Goal: Information Seeking & Learning: Learn about a topic

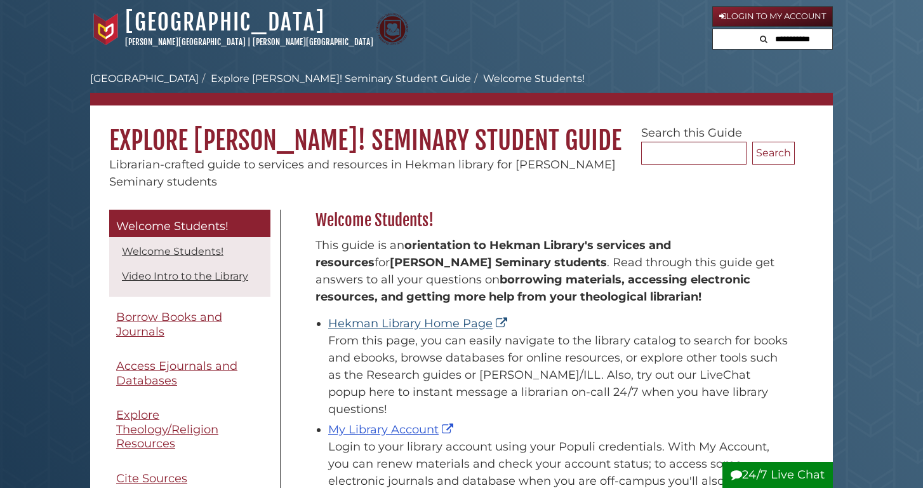
scroll to position [187, 486]
click at [406, 323] on link "Hekman Library Home Page" at bounding box center [419, 323] width 182 height 14
click at [422, 320] on link "Hekman Library Home Page" at bounding box center [419, 323] width 182 height 14
click at [723, 20] on link "Login to My Account" at bounding box center [773, 16] width 121 height 20
click at [390, 324] on link "Hekman Library Home Page" at bounding box center [419, 323] width 182 height 14
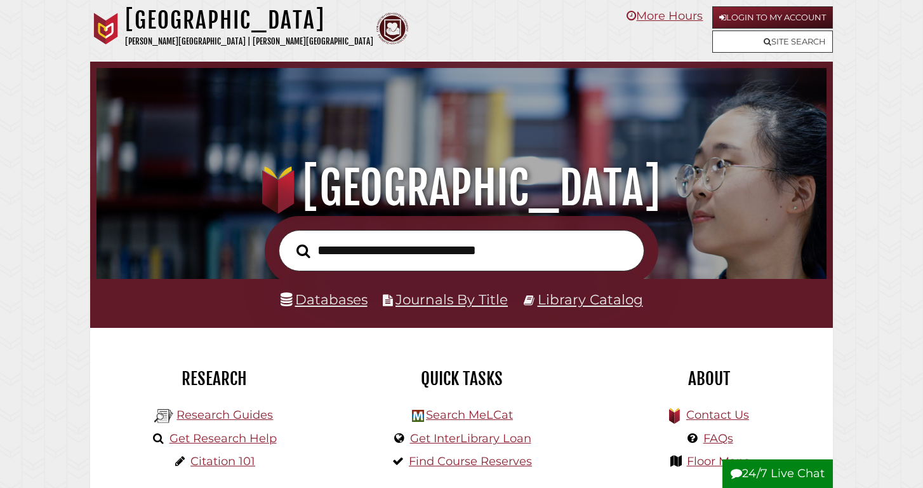
scroll to position [241, 724]
click at [354, 257] on input "text" at bounding box center [462, 250] width 366 height 41
type input "****"
click at [303, 250] on button "Search" at bounding box center [303, 250] width 27 height 21
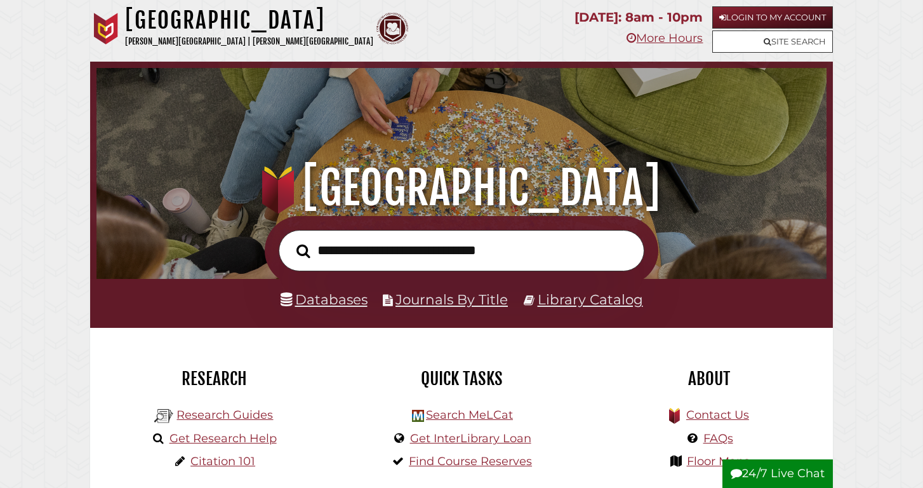
scroll to position [241, 724]
click at [373, 254] on input "text" at bounding box center [462, 250] width 366 height 41
click at [311, 298] on link "Databases" at bounding box center [324, 299] width 87 height 17
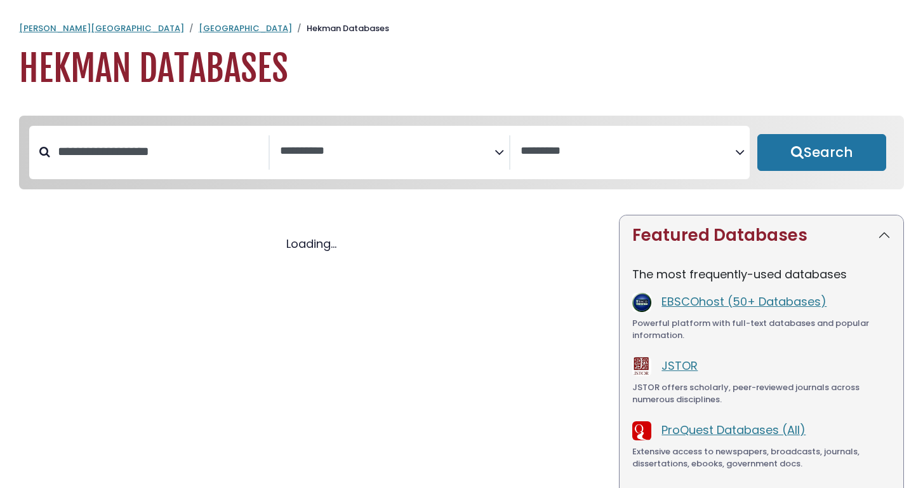
select select "Database Subject Filter"
select select "Database Vendors Filter"
select select "Database Subject Filter"
select select "Database Vendors Filter"
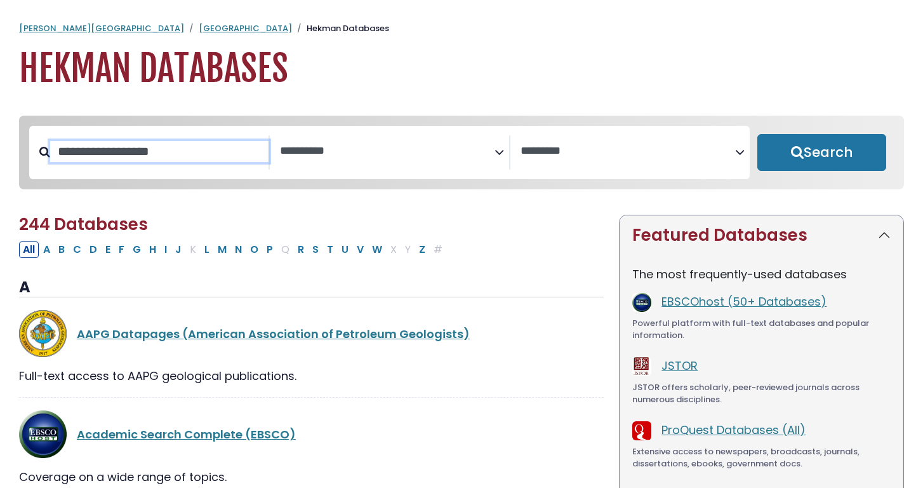
click at [104, 156] on input "Search database by title or keyword" at bounding box center [159, 151] width 218 height 21
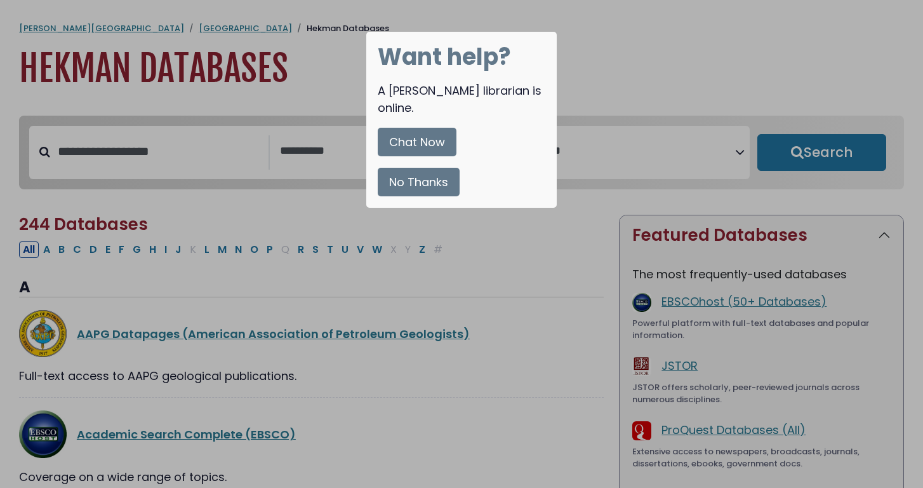
drag, startPoint x: 648, startPoint y: 461, endPoint x: 273, endPoint y: 271, distance: 420.1
click at [273, 271] on div at bounding box center [461, 244] width 923 height 488
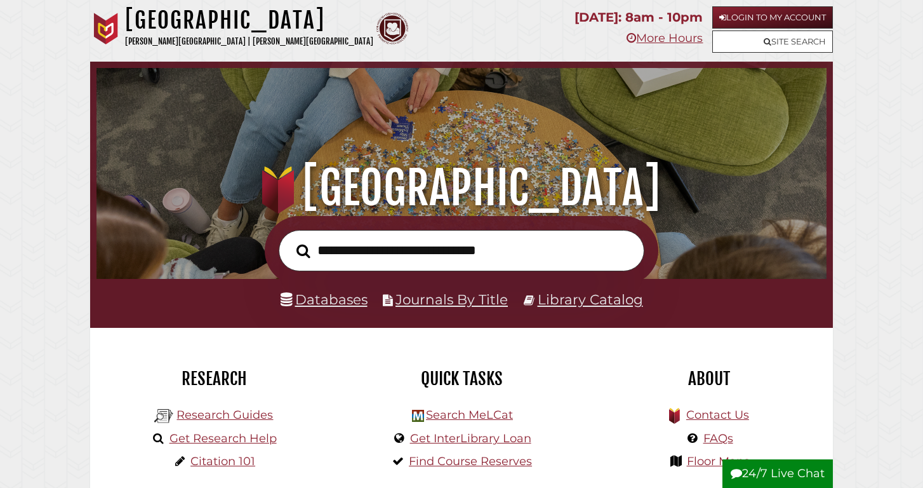
scroll to position [241, 724]
type input "**********"
click at [303, 250] on button "Search" at bounding box center [303, 250] width 27 height 21
